Goal: Information Seeking & Learning: Find specific page/section

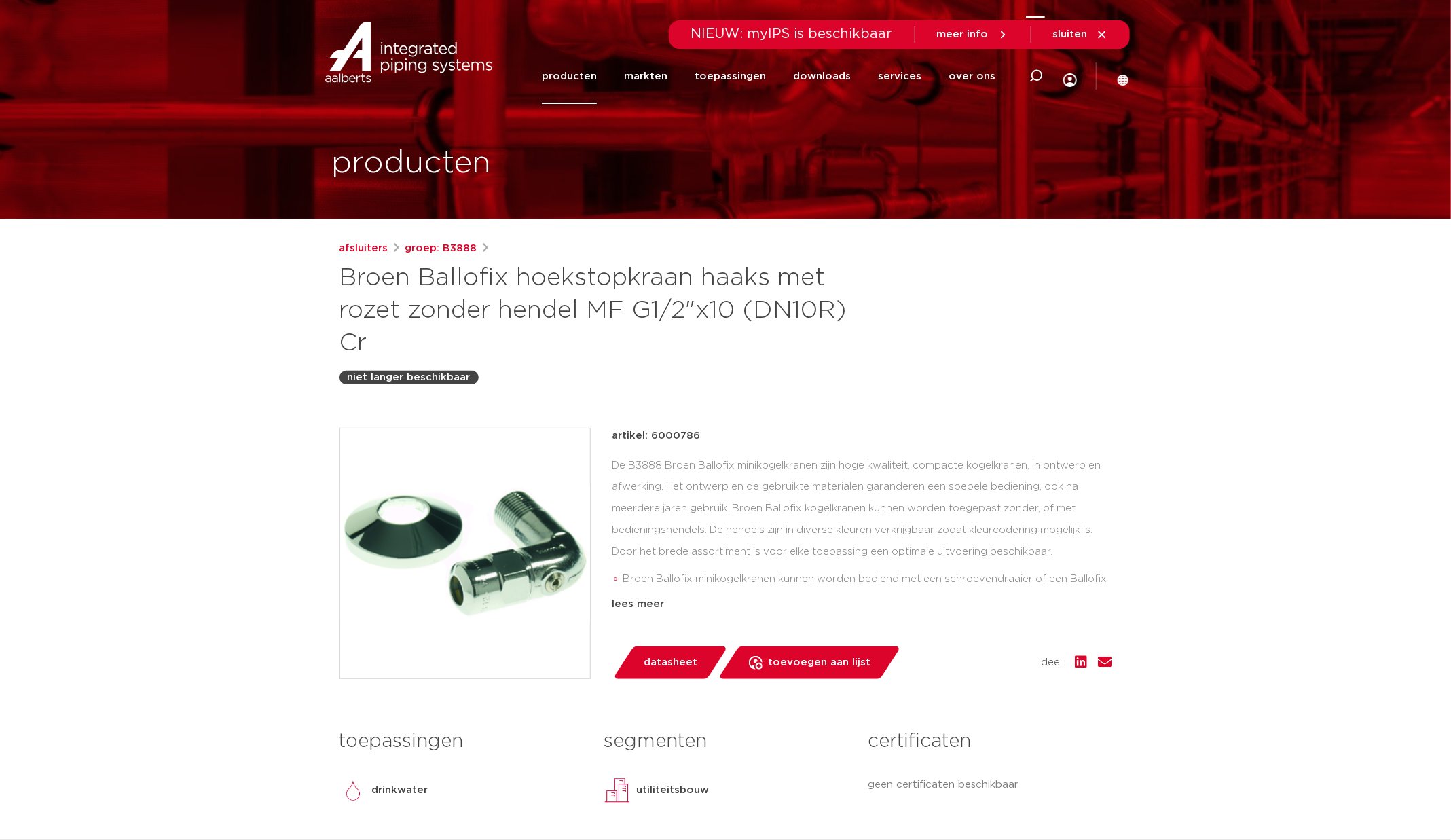
click at [1029, 81] on icon at bounding box center [1036, 76] width 14 height 14
type input "broek kogelkraan haaks"
click button "Zoeken" at bounding box center [0, 0] width 0 height 0
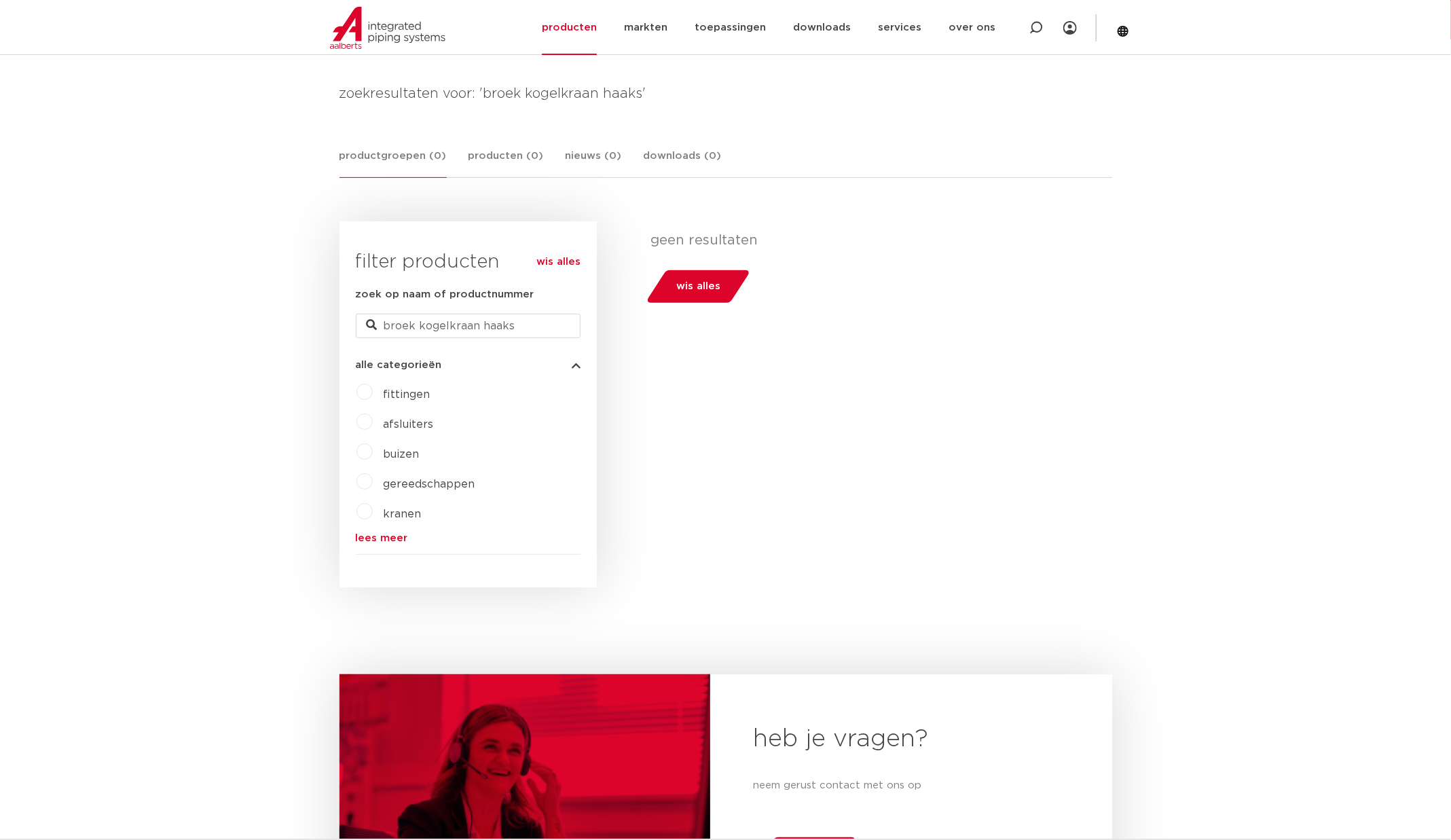
scroll to position [77, 0]
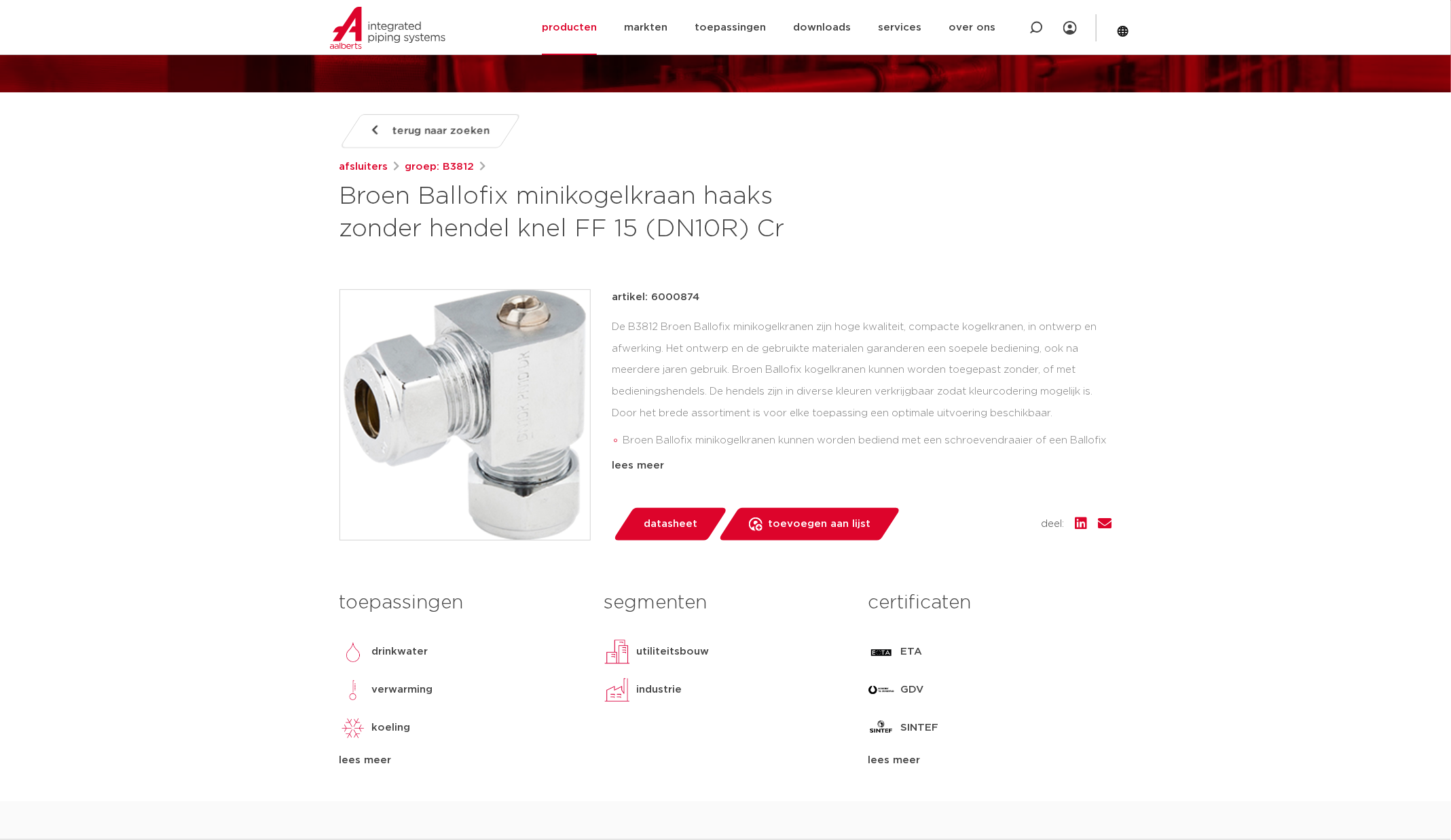
scroll to position [102, 0]
